Goal: Download file/media

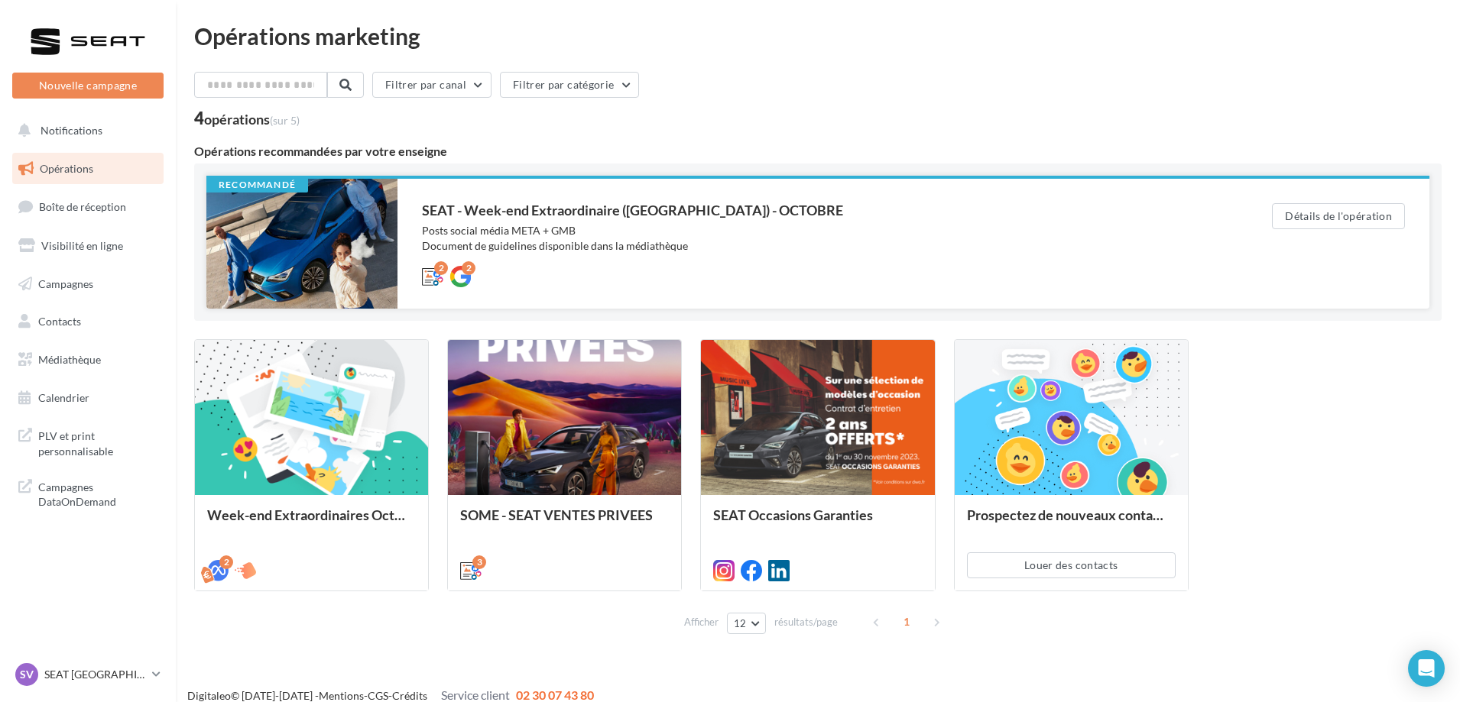
click at [546, 225] on div "Posts social média META + GMB Document de guidelines disponible dans la médiath…" at bounding box center [816, 238] width 789 height 31
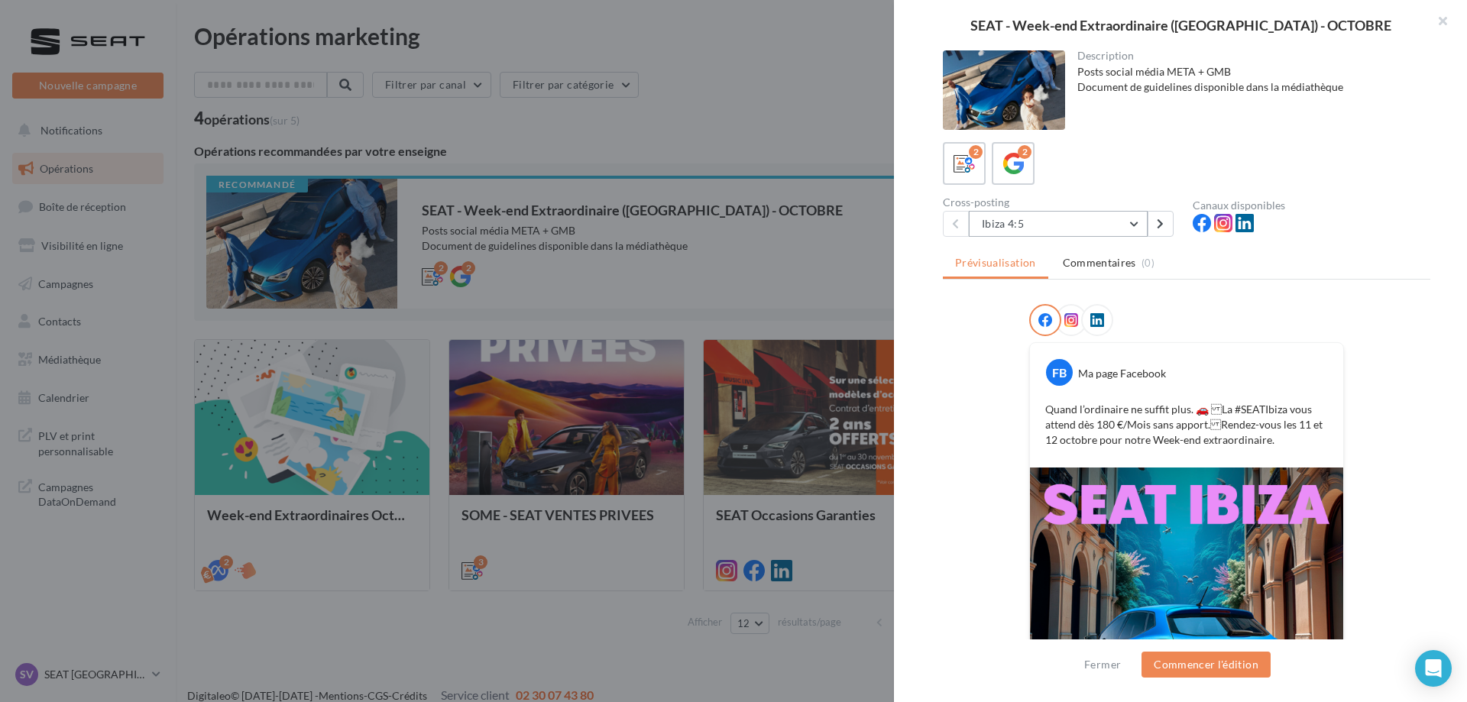
click at [1130, 221] on button "Ibiza 4:5" at bounding box center [1058, 224] width 179 height 26
click at [1072, 264] on button "Ibiza 4:5" at bounding box center [1083, 263] width 229 height 40
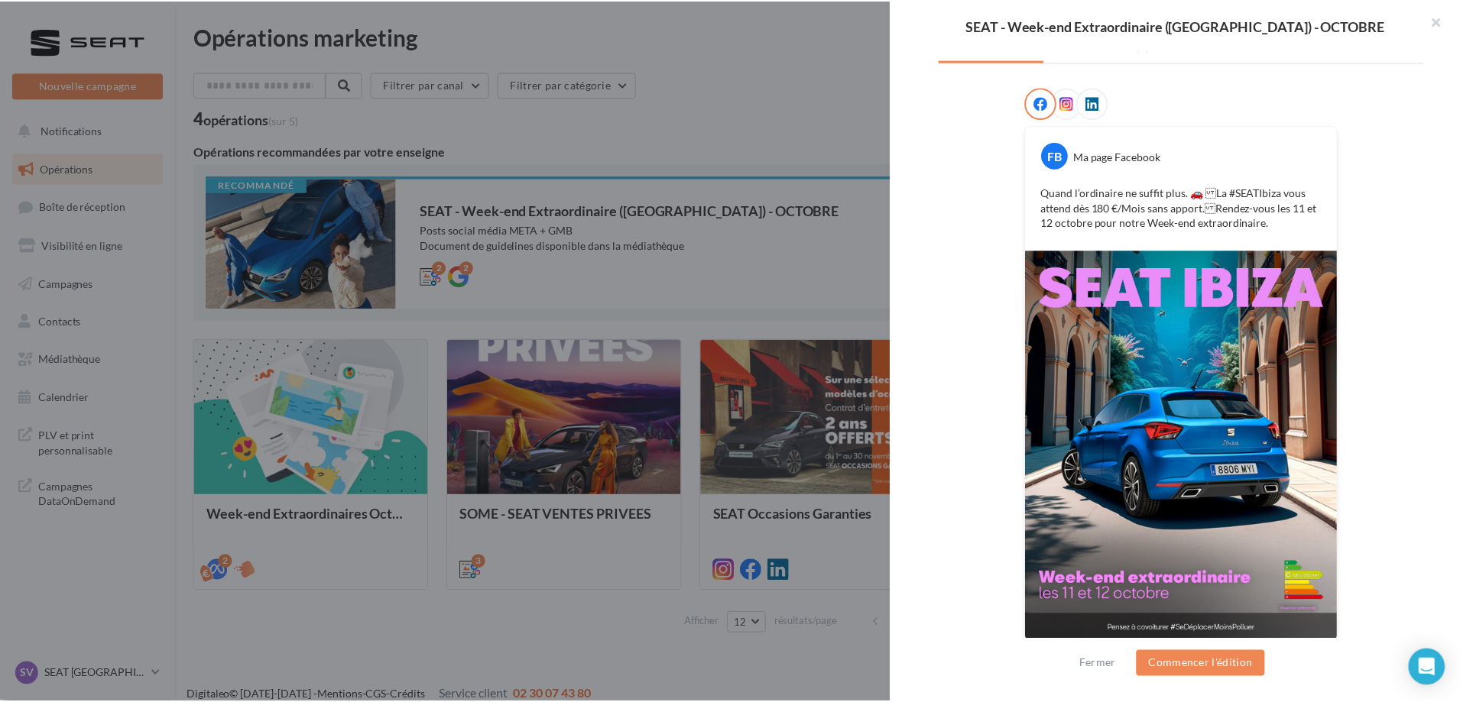
scroll to position [226, 0]
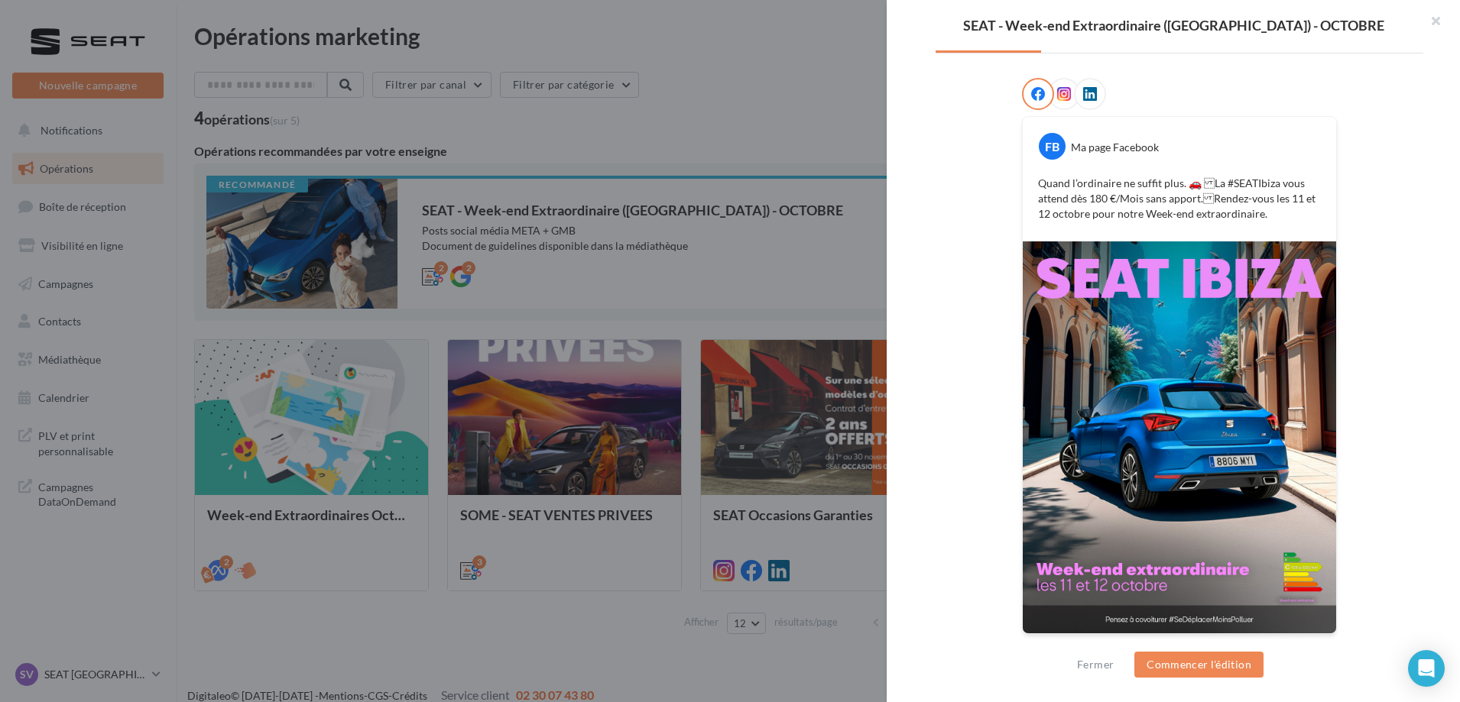
click at [801, 333] on div at bounding box center [730, 351] width 1460 height 702
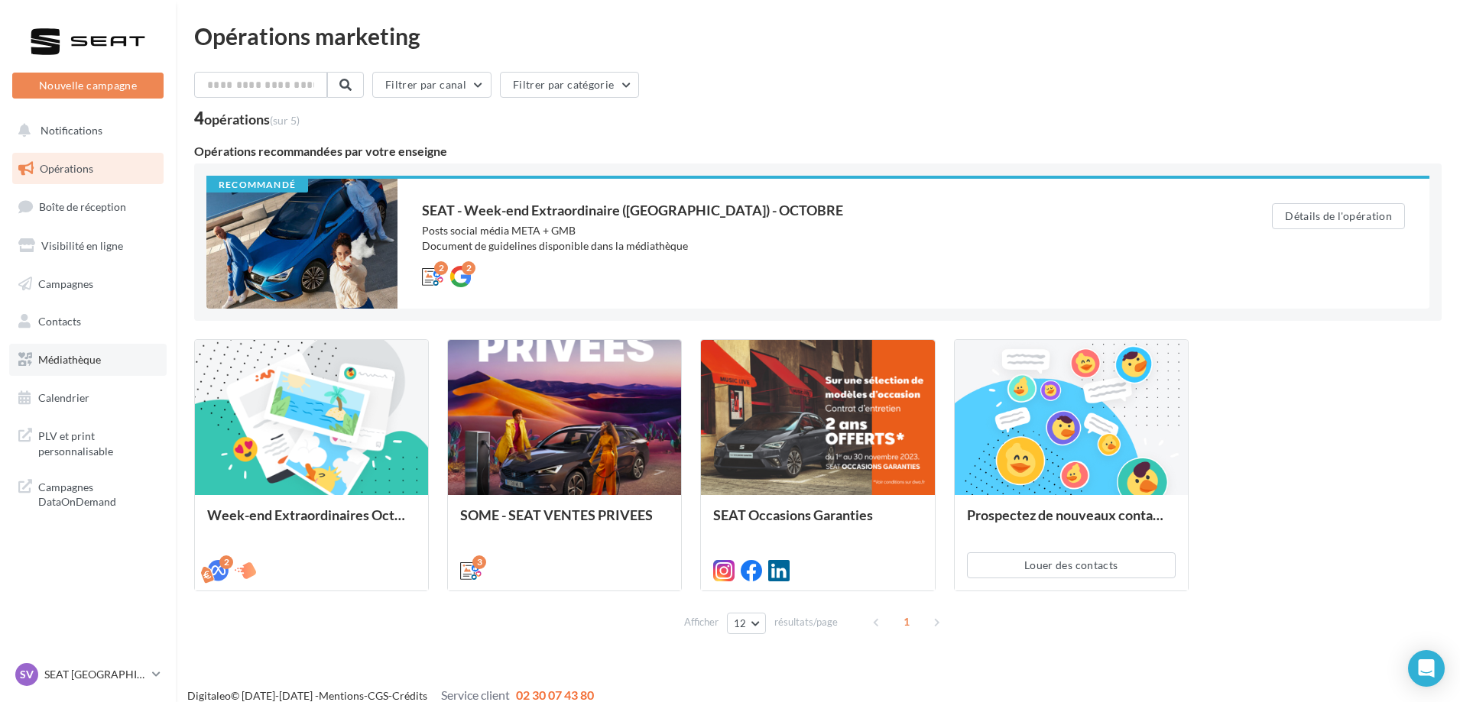
click at [108, 357] on link "Médiathèque" at bounding box center [87, 360] width 157 height 32
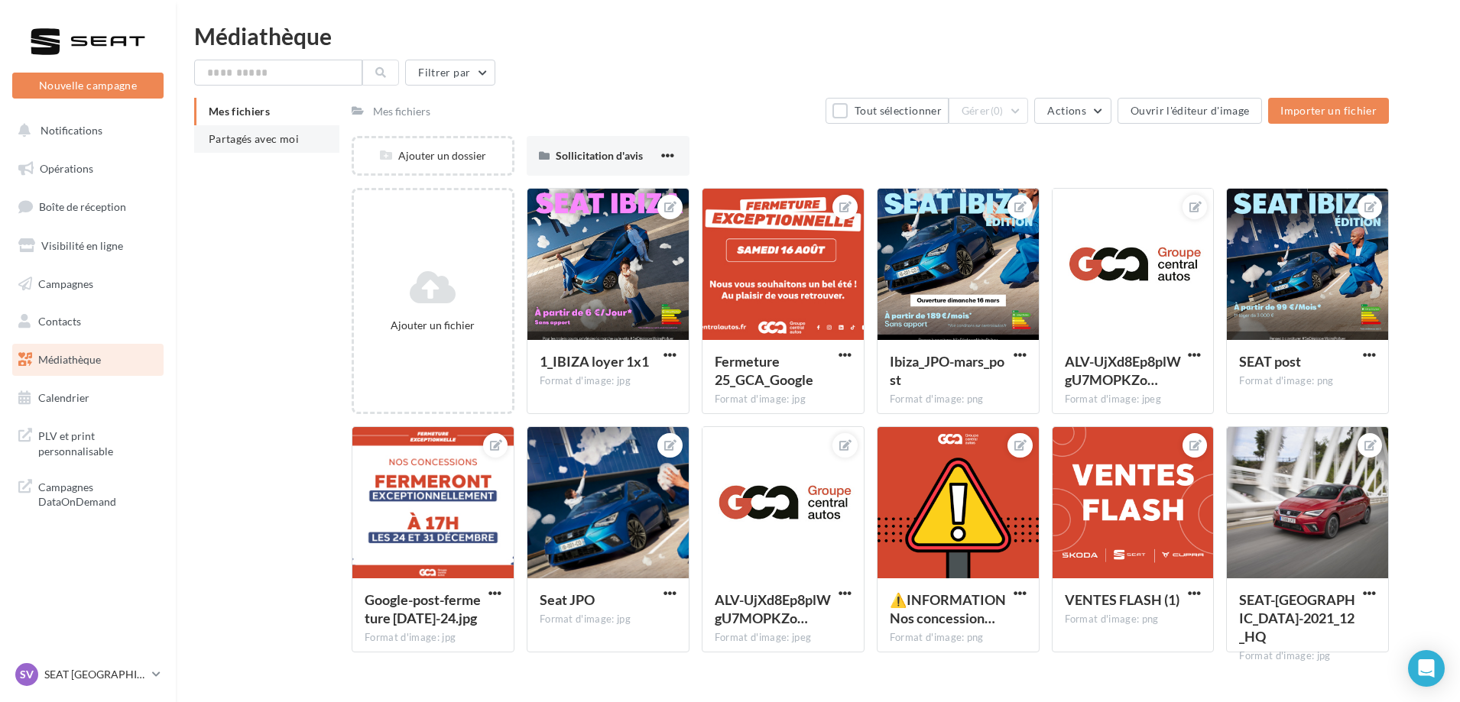
click at [227, 135] on span "Partagés avec moi" at bounding box center [254, 138] width 90 height 13
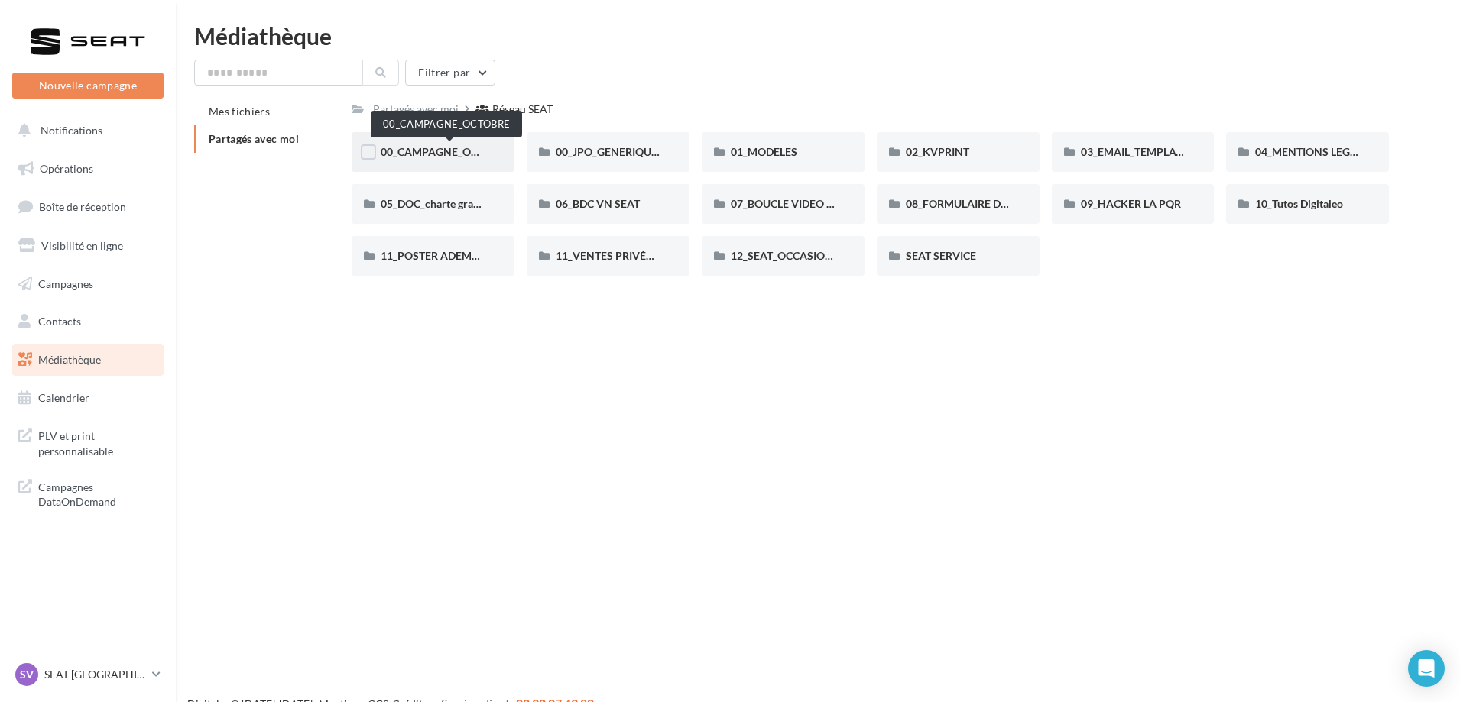
click at [466, 154] on span "00_CAMPAGNE_OCTOBRE" at bounding box center [446, 151] width 131 height 13
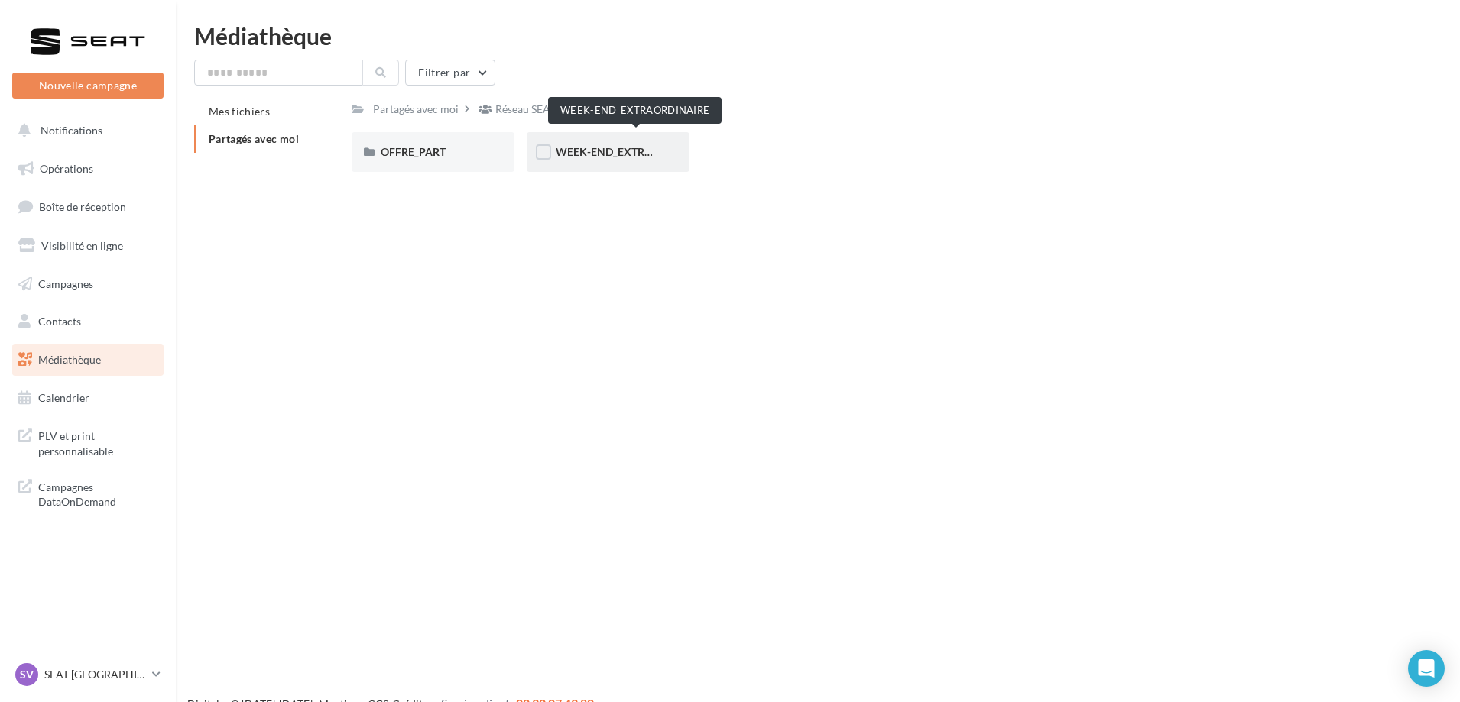
click at [582, 157] on span "WEEK-END_EXTRAORDINAIRE" at bounding box center [633, 151] width 154 height 13
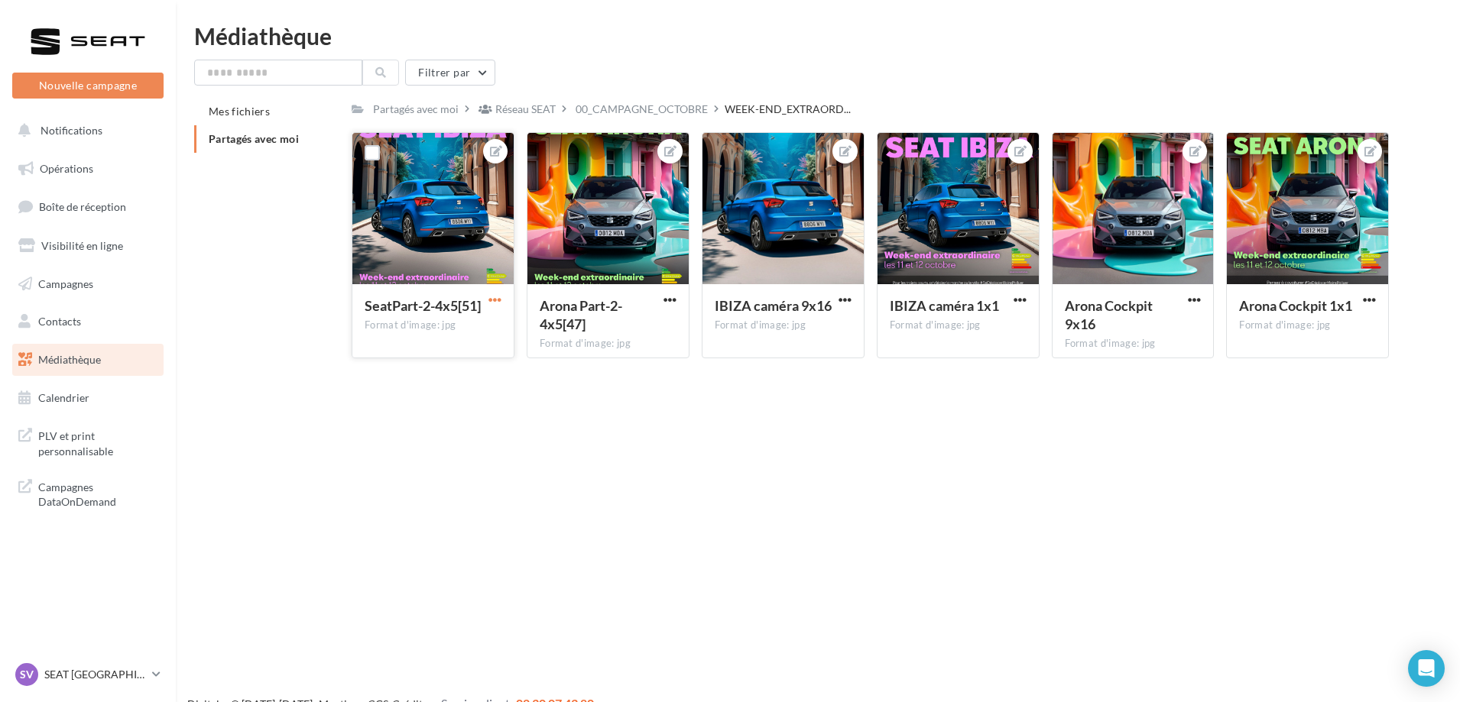
click at [491, 299] on span "button" at bounding box center [494, 299] width 13 height 13
click at [452, 358] on button "Télécharger" at bounding box center [423, 370] width 161 height 40
click at [844, 300] on span "button" at bounding box center [844, 299] width 13 height 13
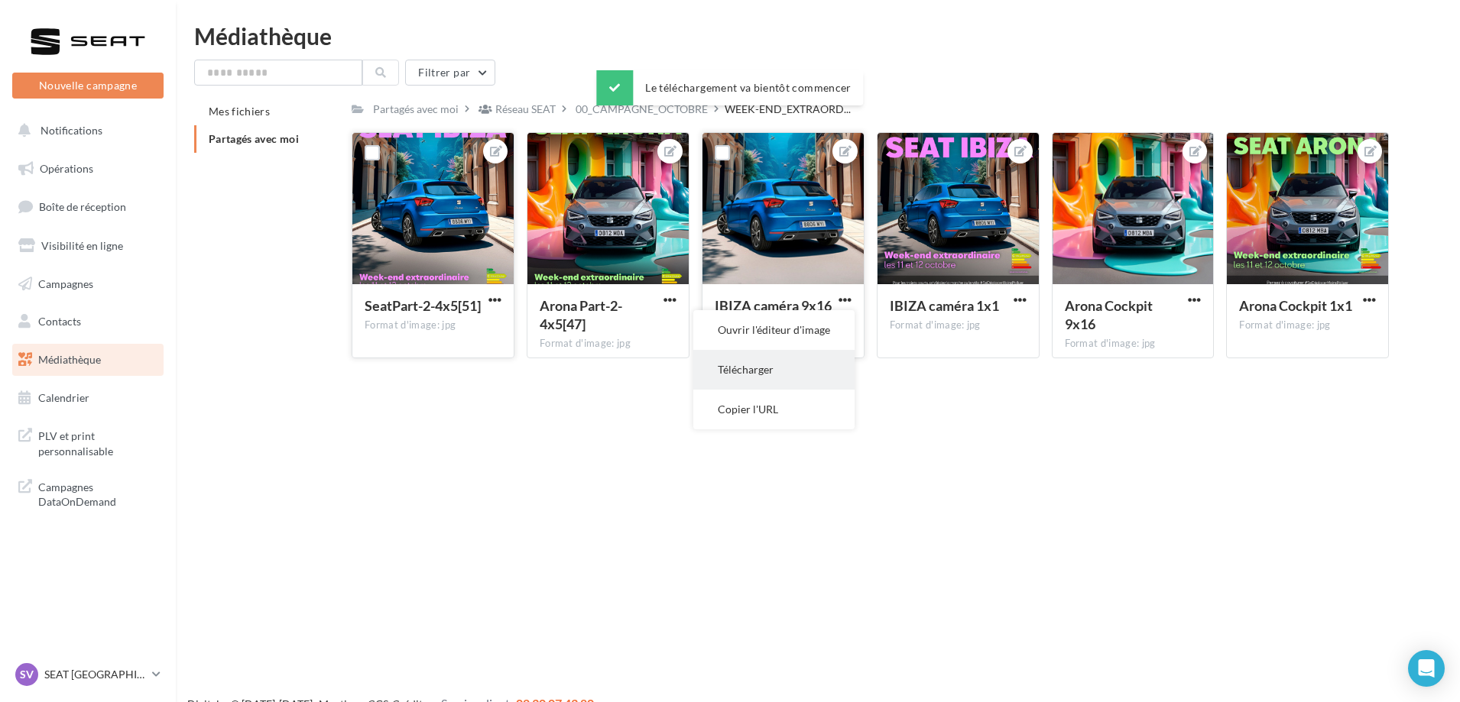
click at [794, 359] on button "Télécharger" at bounding box center [773, 370] width 161 height 40
click at [1021, 291] on div "IBIZA caméra 1x1 Format d'image: jpg" at bounding box center [957, 320] width 161 height 72
click at [1017, 295] on span "button" at bounding box center [1019, 299] width 13 height 13
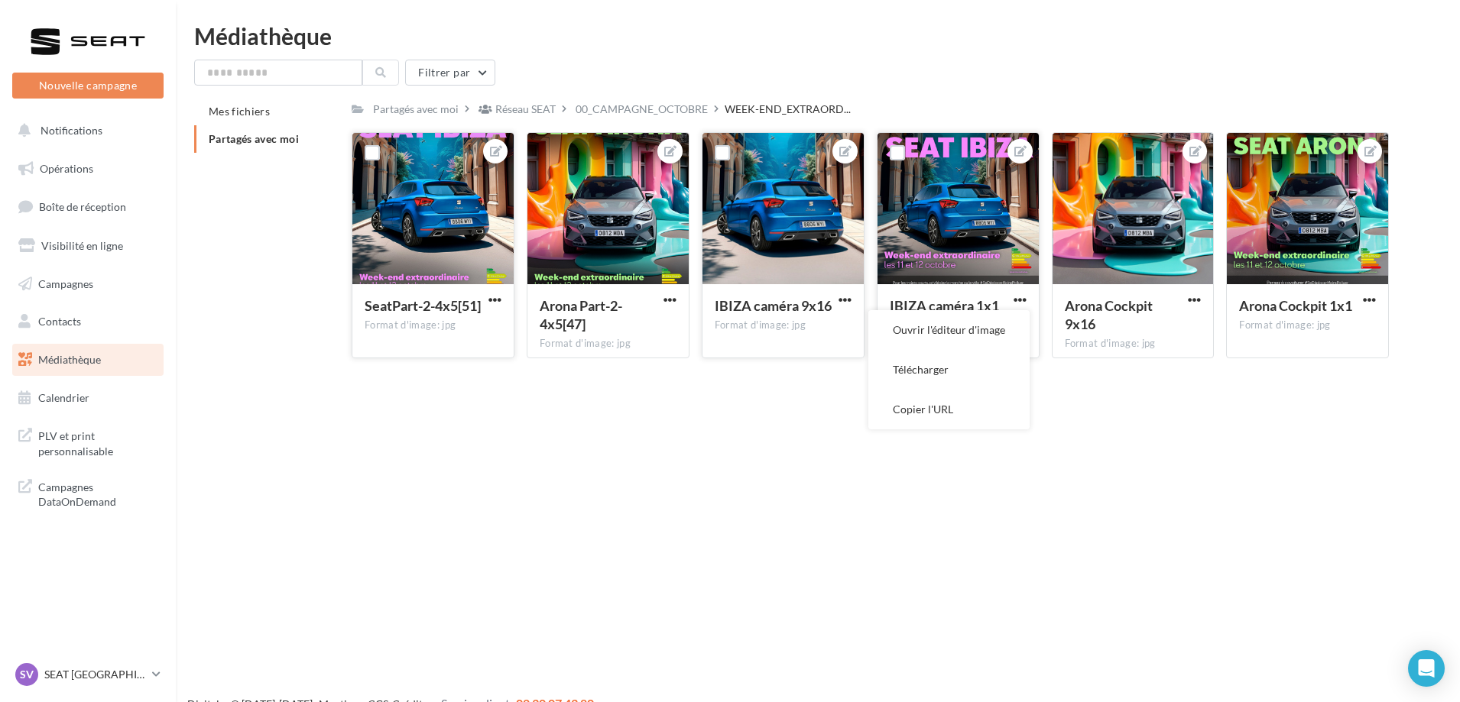
click at [958, 358] on button "Télécharger" at bounding box center [948, 370] width 161 height 40
click at [150, 677] on link "SV SEAT [GEOGRAPHIC_DATA] SEAT-[GEOGRAPHIC_DATA]" at bounding box center [87, 674] width 151 height 29
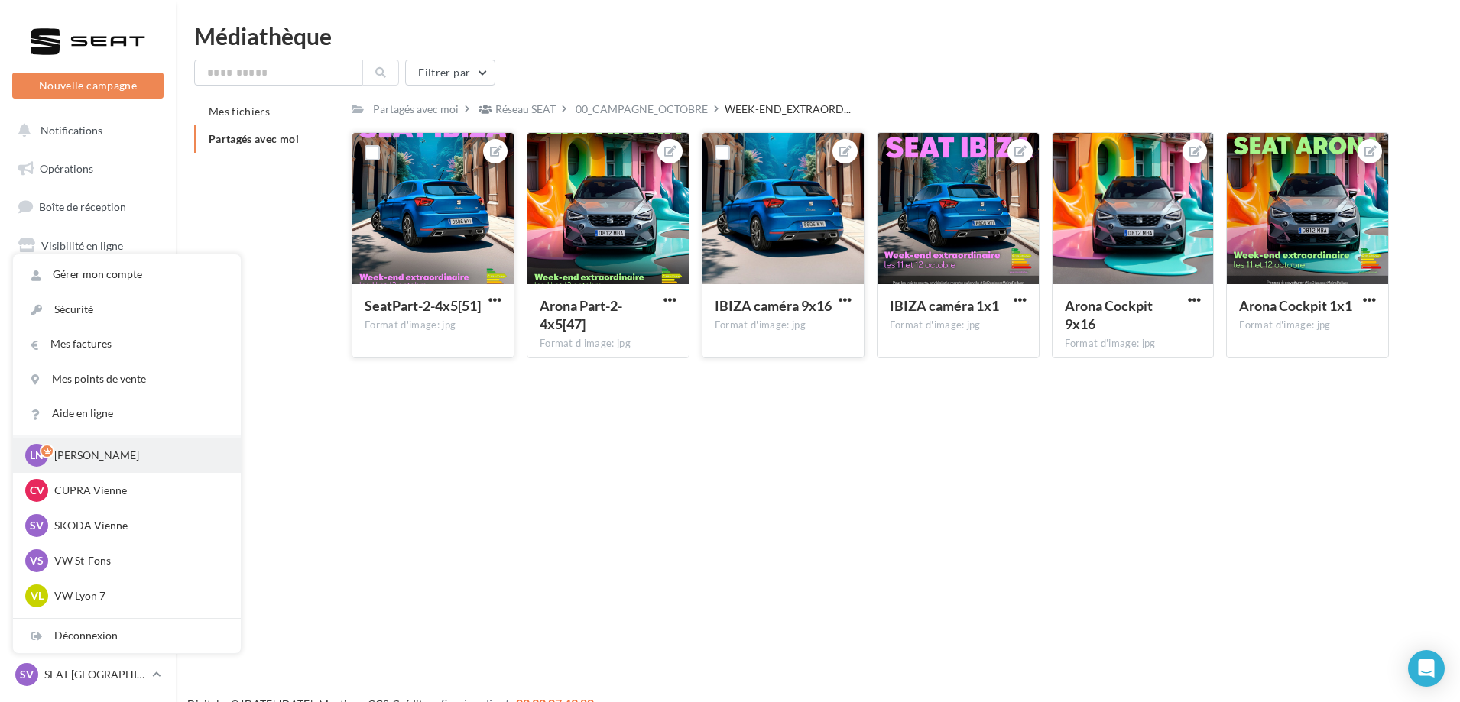
scroll to position [76, 0]
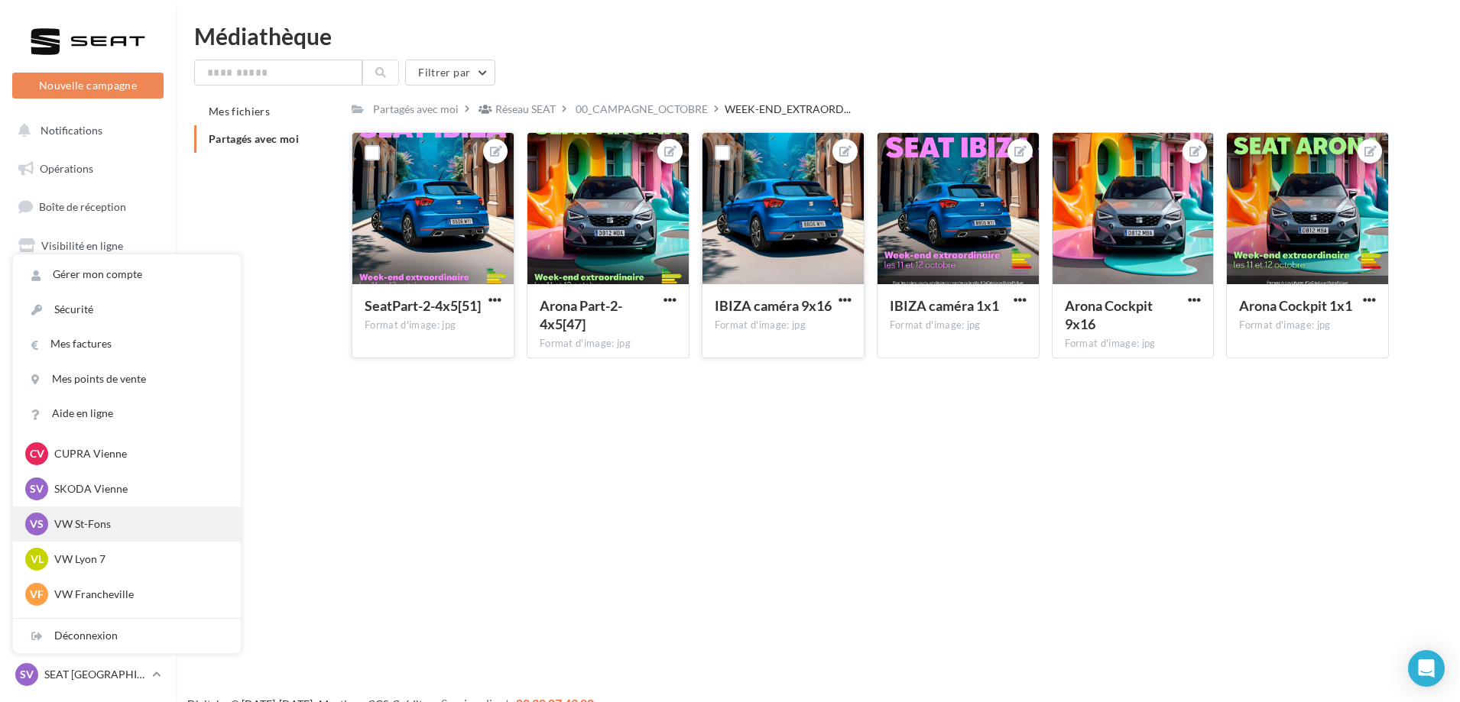
click at [96, 533] on div "VS VW St-Fons vw-stf-gru" at bounding box center [126, 524] width 203 height 23
